Goal: Consume media (video, audio)

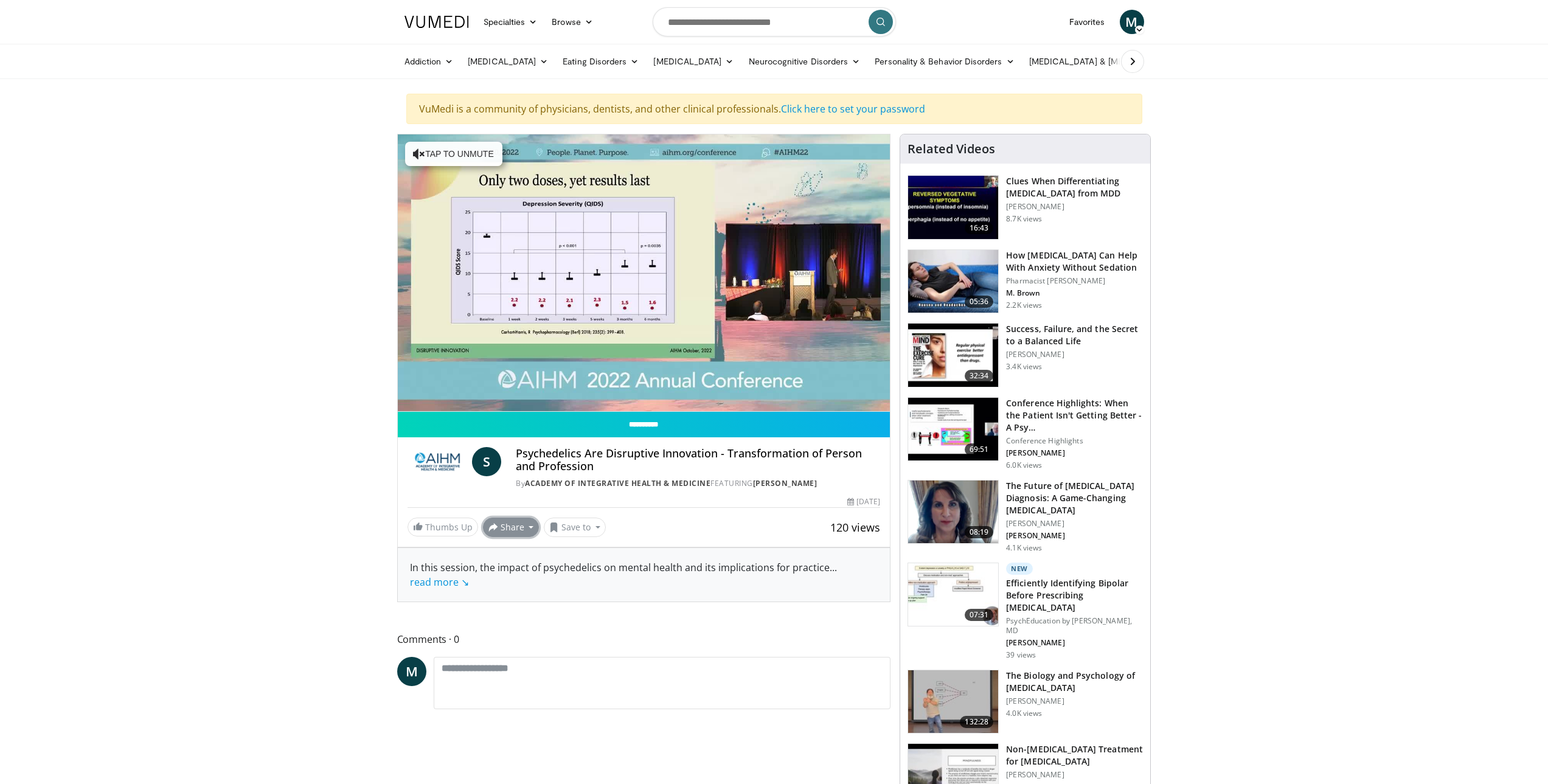
click at [511, 526] on button "Share" at bounding box center [511, 527] width 57 height 19
click at [510, 559] on span "E-mail" at bounding box center [510, 554] width 34 height 14
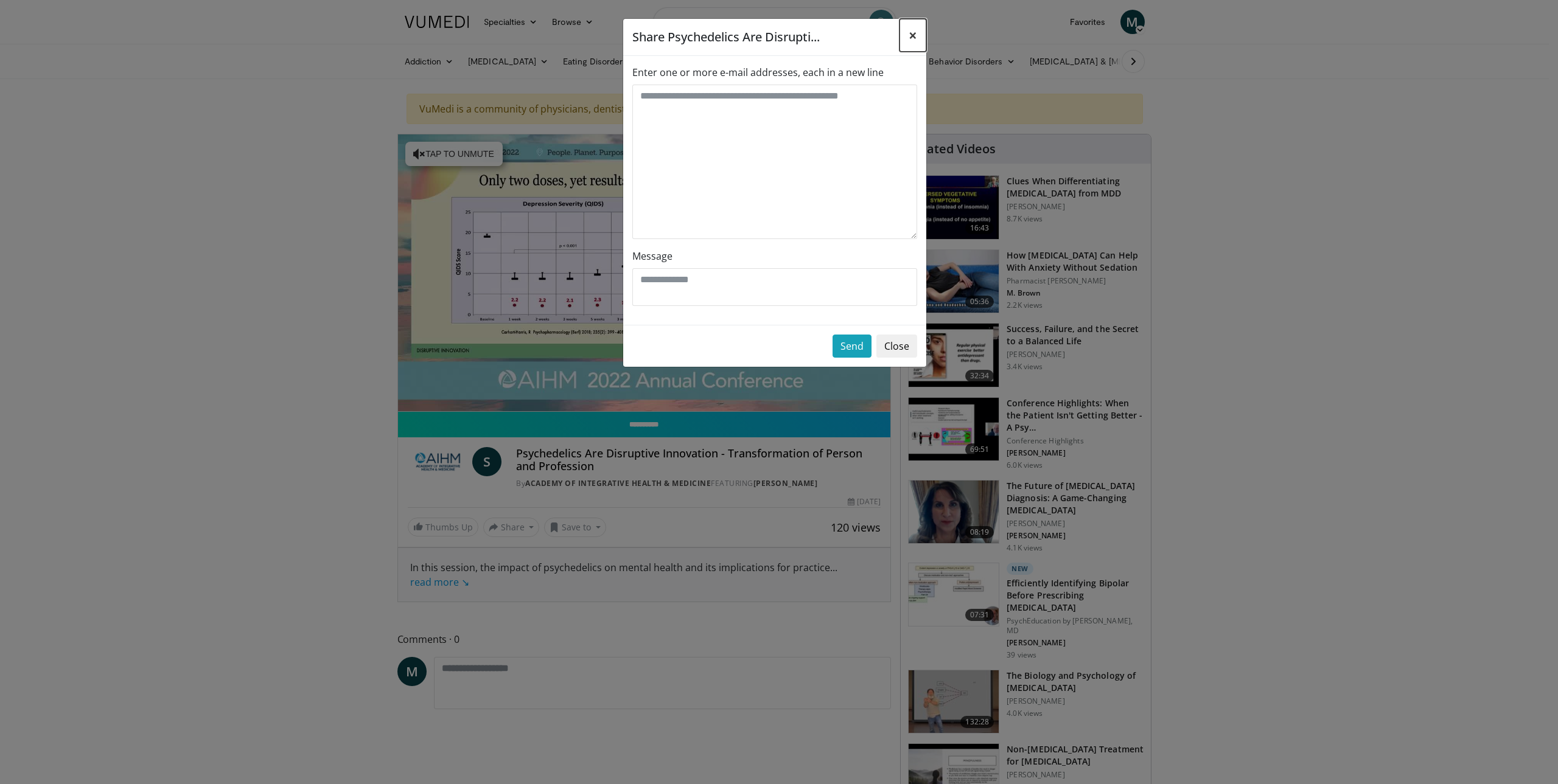
click at [912, 34] on span "×" at bounding box center [913, 35] width 9 height 20
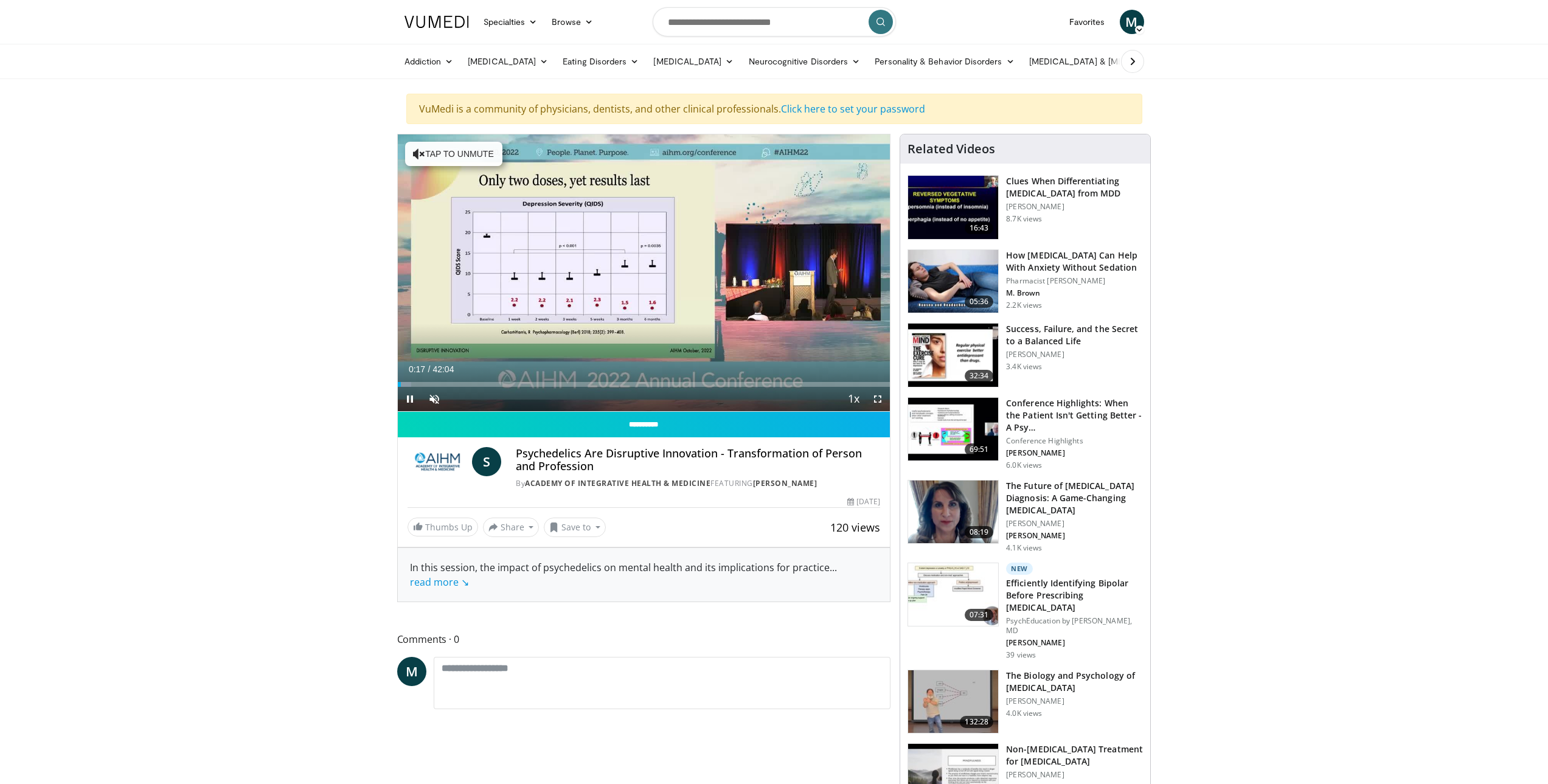
drag, startPoint x: 727, startPoint y: 290, endPoint x: 310, endPoint y: 321, distance: 418.2
